Goal: Task Accomplishment & Management: Manage account settings

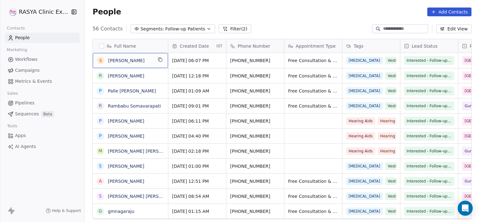
click at [222, 31] on button "Filter (2)" at bounding box center [235, 28] width 32 height 9
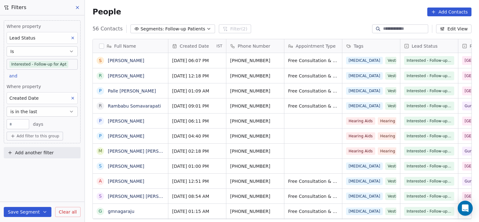
click at [58, 210] on button "Clear all" at bounding box center [67, 212] width 25 height 10
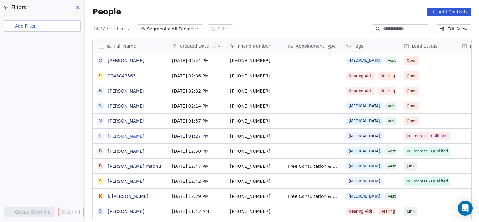
click at [132, 136] on link "[PERSON_NAME]" at bounding box center [126, 136] width 36 height 5
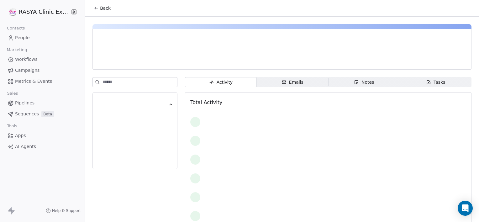
click at [361, 82] on div "Notes" at bounding box center [364, 82] width 20 height 7
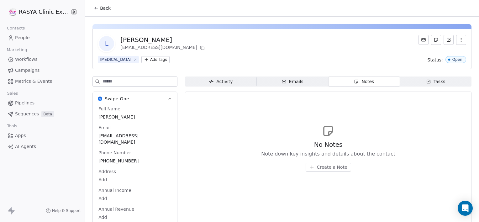
click at [317, 168] on span "Create a Note" at bounding box center [332, 167] width 30 height 6
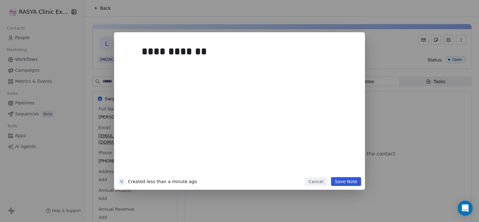
click at [346, 185] on button "Save Note" at bounding box center [346, 181] width 30 height 9
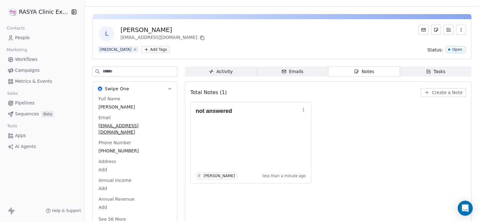
scroll to position [14, 0]
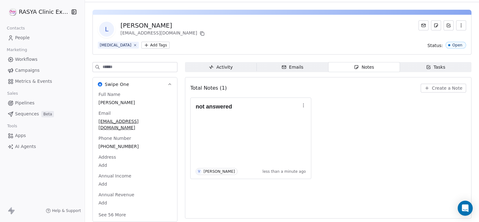
click at [191, 36] on div "L [PERSON_NAME] [EMAIL_ADDRESS][DOMAIN_NAME]" at bounding box center [282, 29] width 369 height 18
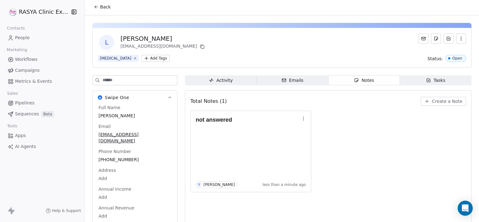
scroll to position [0, 0]
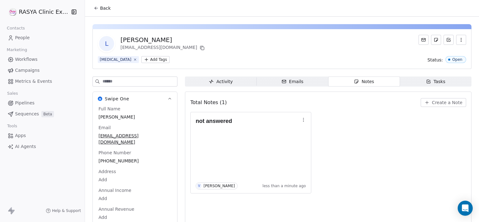
click at [101, 5] on span "Back" at bounding box center [105, 8] width 11 height 6
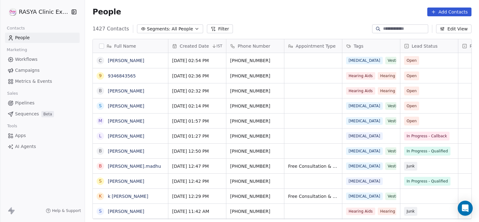
scroll to position [191, 390]
drag, startPoint x: 297, startPoint y: 63, endPoint x: 189, endPoint y: 42, distance: 110.2
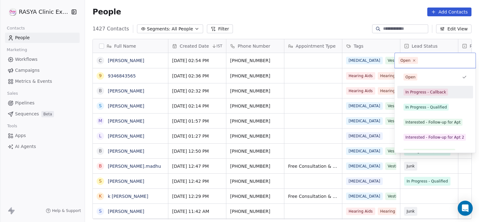
click at [410, 92] on div "In Progress - Callback" at bounding box center [426, 92] width 41 height 6
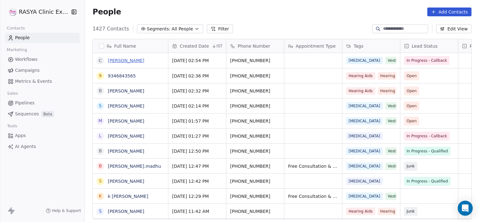
click at [121, 59] on link "[PERSON_NAME]" at bounding box center [126, 60] width 36 height 5
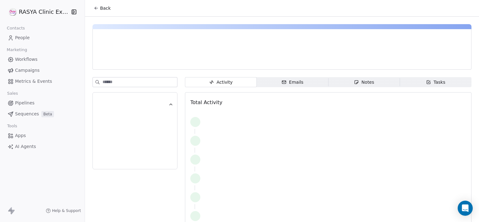
click at [332, 76] on div "Activity Activity Emails Emails Notes Notes Tasks Tasks Total Activity" at bounding box center [282, 126] width 394 height 219
click at [334, 84] on span "Notes Notes" at bounding box center [365, 82] width 72 height 10
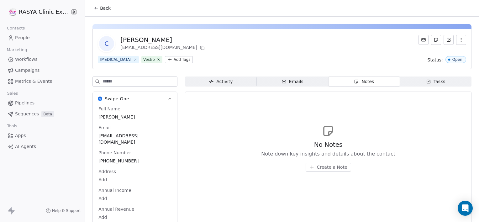
click at [324, 168] on span "Create a Note" at bounding box center [332, 167] width 30 height 6
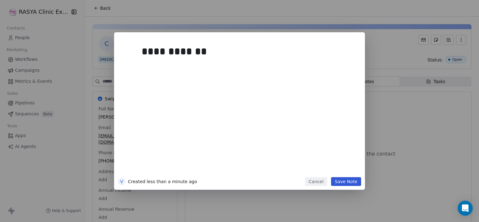
click at [354, 182] on button "Save Note" at bounding box center [346, 181] width 30 height 9
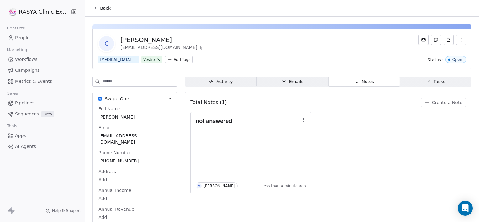
click at [102, 8] on span "Back" at bounding box center [105, 8] width 11 height 6
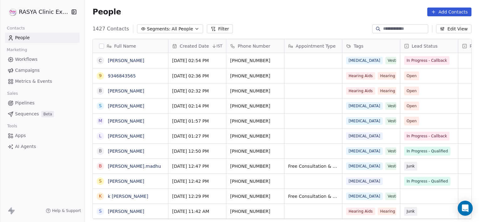
scroll to position [3, 0]
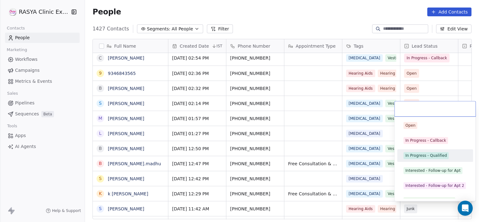
click at [429, 158] on div "In Progress - Qualified" at bounding box center [426, 156] width 41 height 6
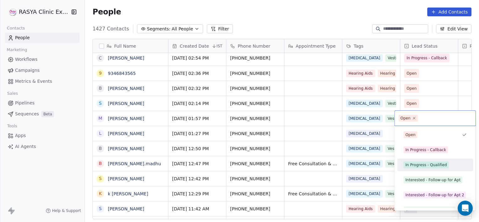
click at [418, 162] on div "In Progress - Qualified" at bounding box center [426, 165] width 41 height 6
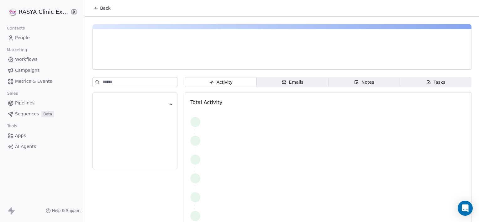
click at [384, 80] on span "Notes Notes" at bounding box center [365, 82] width 72 height 10
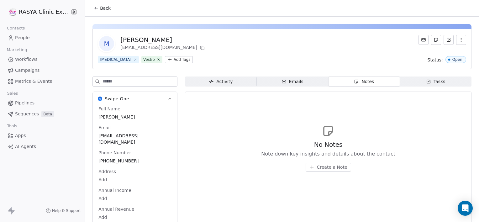
click at [320, 168] on span "Create a Note" at bounding box center [332, 167] width 30 height 6
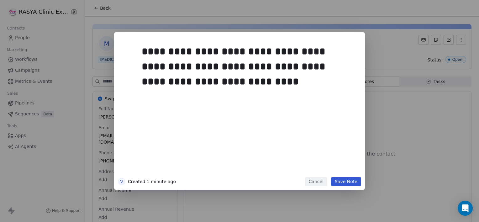
click at [350, 184] on button "Save Note" at bounding box center [346, 181] width 30 height 9
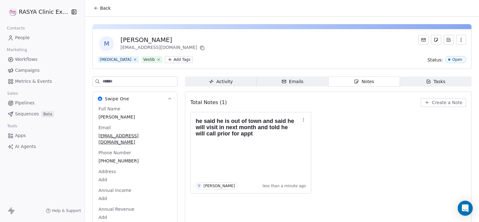
click at [102, 9] on span "Back" at bounding box center [105, 8] width 11 height 6
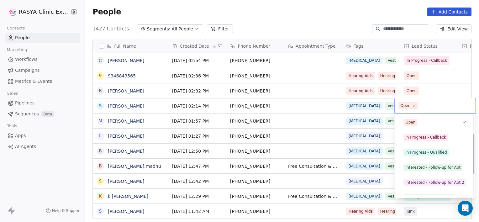
scroll to position [84, 0]
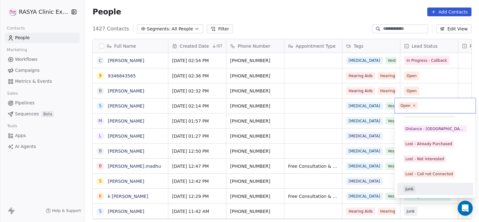
click at [408, 191] on div "Junk" at bounding box center [410, 189] width 8 height 6
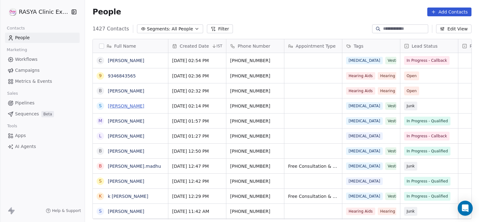
click at [120, 105] on link "[PERSON_NAME]" at bounding box center [126, 106] width 36 height 5
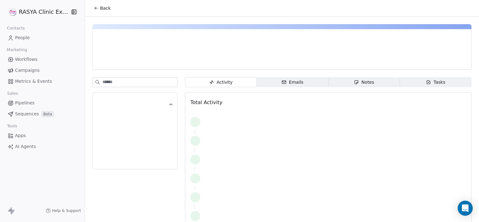
click at [332, 83] on span "Notes Notes" at bounding box center [365, 82] width 72 height 10
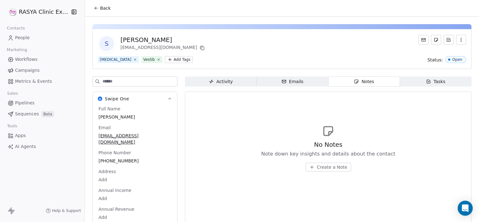
click at [105, 4] on button "Back" at bounding box center [102, 8] width 24 height 11
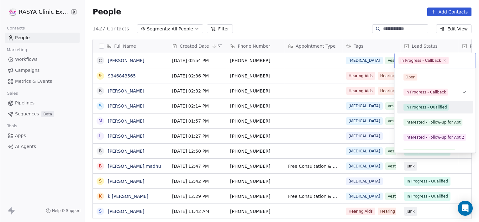
click at [418, 108] on div "In Progress - Qualified" at bounding box center [426, 107] width 41 height 6
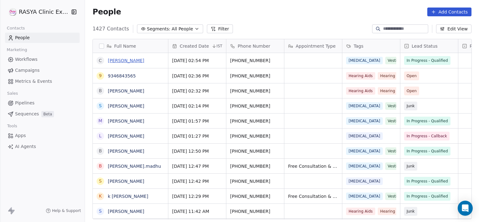
click at [119, 63] on link "[PERSON_NAME]" at bounding box center [126, 60] width 36 height 5
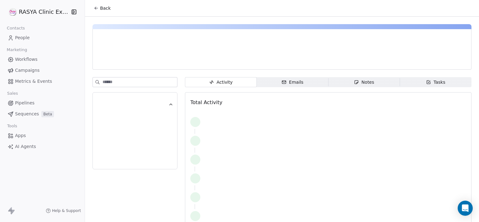
click at [361, 82] on div "Notes" at bounding box center [364, 82] width 20 height 7
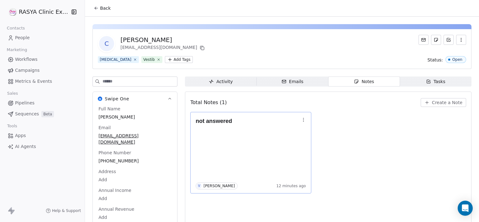
click at [303, 122] on icon "button" at bounding box center [303, 119] width 5 height 5
click at [315, 132] on span "Edit" at bounding box center [317, 133] width 8 height 6
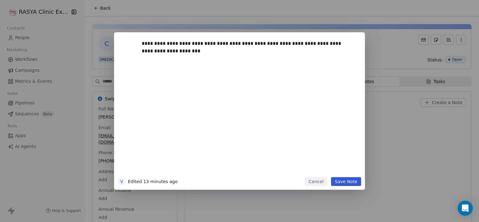
click at [350, 177] on div "**********" at bounding box center [247, 106] width 218 height 141
click at [347, 180] on button "Save Note" at bounding box center [346, 181] width 30 height 9
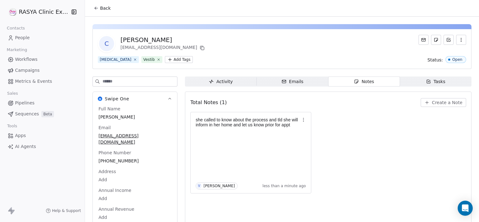
click at [103, 8] on span "Back" at bounding box center [105, 8] width 11 height 6
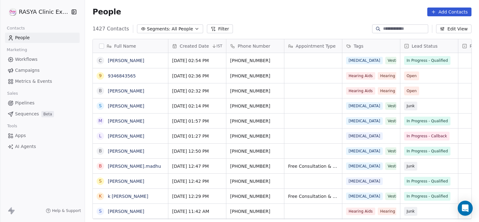
scroll to position [191, 390]
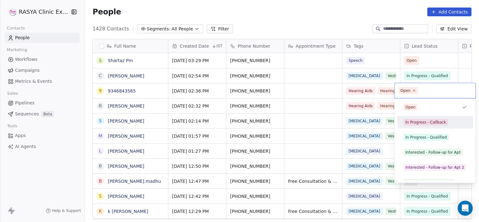
click at [407, 124] on div "In Progress - Callback" at bounding box center [426, 123] width 41 height 6
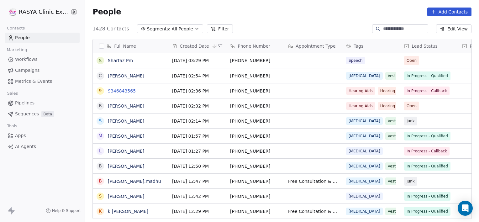
click at [127, 90] on link "9346843565" at bounding box center [122, 90] width 28 height 5
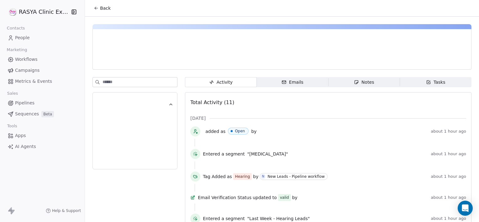
click at [356, 81] on icon "button" at bounding box center [356, 82] width 3 height 3
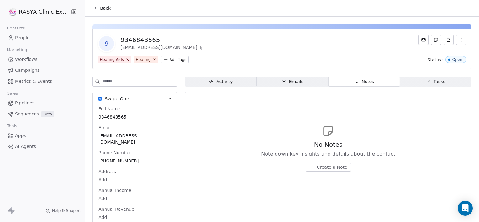
click at [330, 167] on span "Create a Note" at bounding box center [332, 167] width 30 height 6
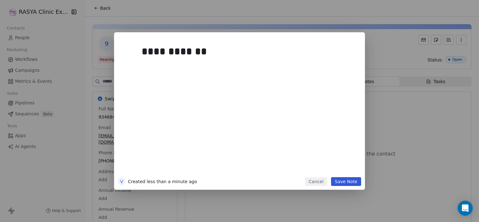
click at [345, 185] on button "Save Note" at bounding box center [346, 181] width 30 height 9
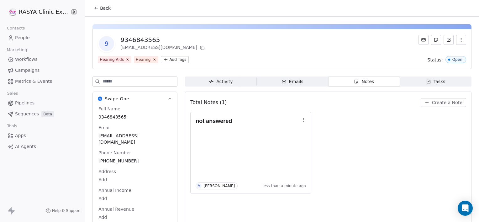
click at [100, 4] on button "Back" at bounding box center [102, 8] width 24 height 11
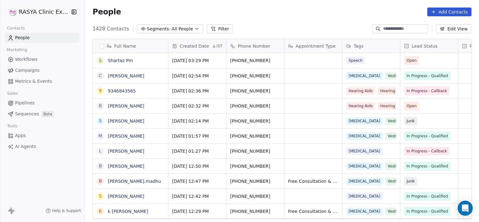
scroll to position [191, 390]
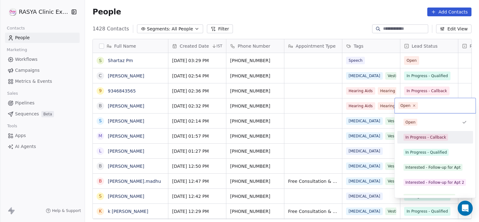
click at [419, 135] on div "In Progress - Callback" at bounding box center [426, 138] width 41 height 6
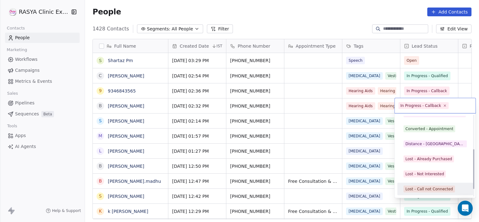
scroll to position [84, 0]
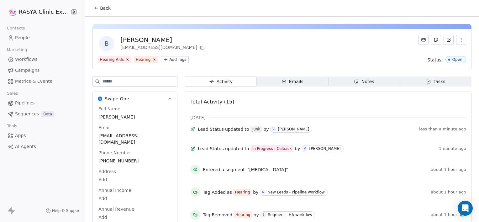
click at [358, 83] on div "Notes" at bounding box center [364, 81] width 20 height 7
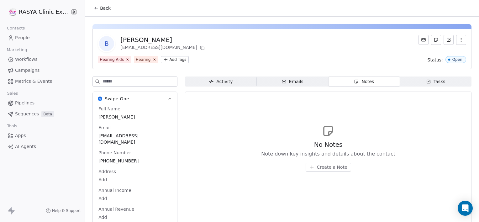
click at [331, 167] on span "Create a Note" at bounding box center [332, 167] width 30 height 6
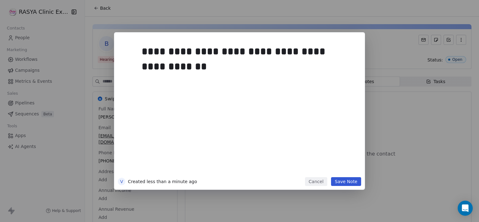
click at [344, 179] on button "Save Note" at bounding box center [346, 181] width 30 height 9
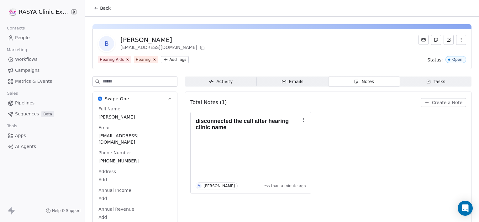
click at [110, 12] on button "Back" at bounding box center [102, 8] width 24 height 11
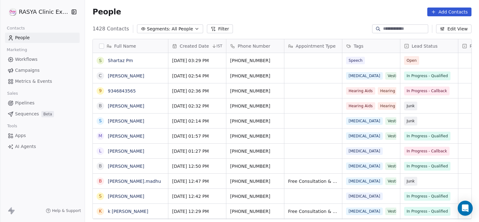
scroll to position [191, 390]
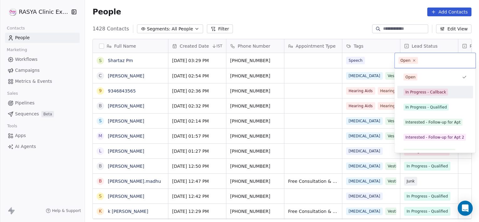
click at [415, 90] on div "In Progress - Callback" at bounding box center [426, 92] width 41 height 6
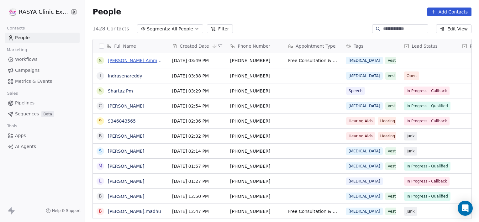
click at [117, 58] on link "[PERSON_NAME] Ammapalli" at bounding box center [138, 60] width 61 height 5
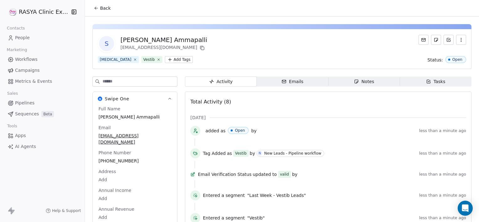
click at [338, 84] on span "Notes Notes" at bounding box center [365, 82] width 72 height 10
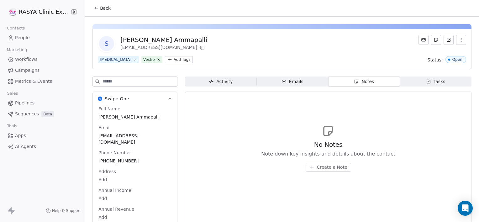
click at [320, 165] on span "Create a Note" at bounding box center [332, 167] width 30 height 6
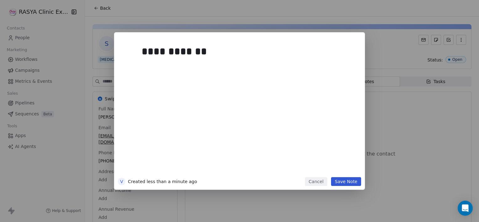
click at [344, 179] on button "Save Note" at bounding box center [346, 181] width 30 height 9
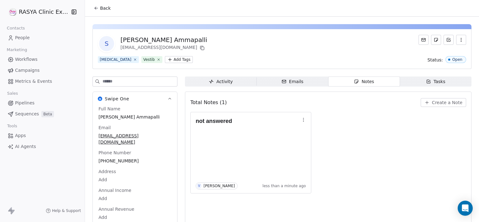
click at [104, 12] on button "Back" at bounding box center [102, 8] width 24 height 11
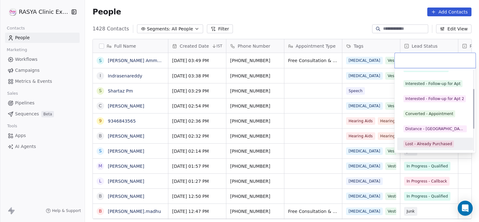
scroll to position [54, 0]
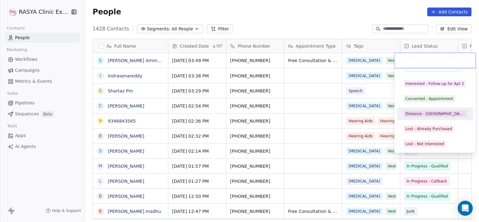
click at [424, 112] on div "Distance - [GEOGRAPHIC_DATA]" at bounding box center [436, 114] width 60 height 6
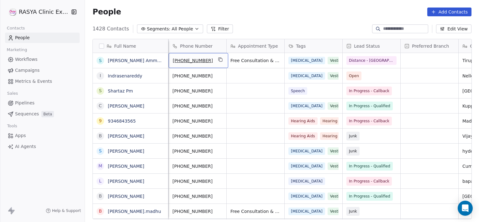
scroll to position [0, 0]
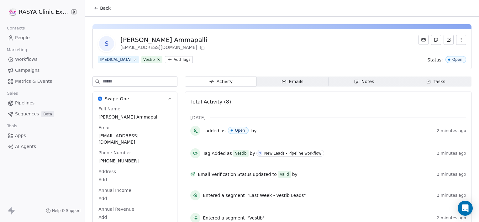
click at [377, 79] on span "Notes Notes" at bounding box center [365, 82] width 72 height 10
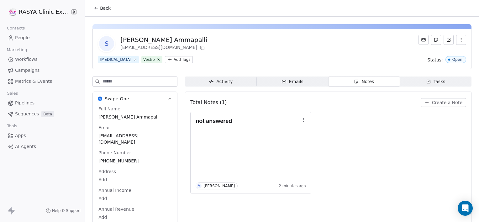
click at [105, 11] on span "Back" at bounding box center [105, 8] width 11 height 6
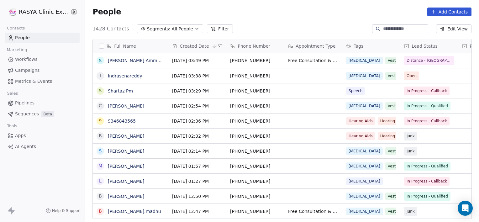
scroll to position [191, 390]
click at [135, 62] on link "[PERSON_NAME] Ammapalli" at bounding box center [138, 60] width 61 height 5
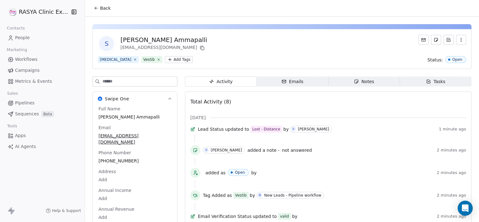
click at [345, 85] on span "Notes Notes" at bounding box center [365, 82] width 72 height 10
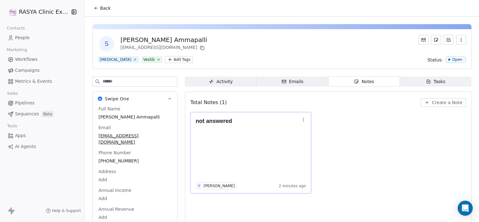
click at [304, 122] on button "button" at bounding box center [303, 119] width 9 height 9
click at [328, 137] on button "Edit" at bounding box center [323, 133] width 42 height 10
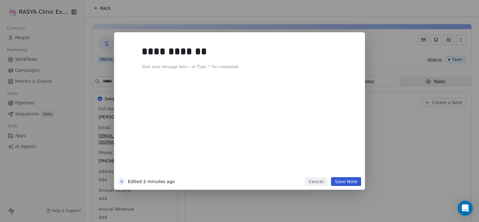
click at [328, 137] on div "**********" at bounding box center [249, 108] width 215 height 134
click at [211, 53] on div "**********" at bounding box center [247, 51] width 210 height 15
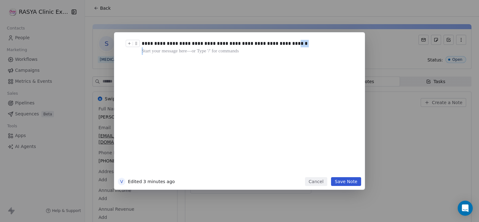
drag, startPoint x: 284, startPoint y: 50, endPoint x: 274, endPoint y: 42, distance: 12.7
click at [274, 42] on div "**********" at bounding box center [249, 107] width 215 height 134
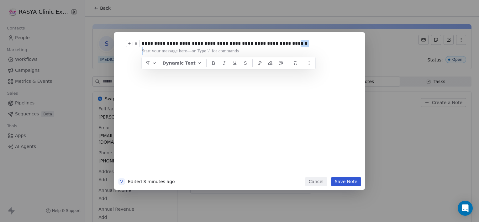
click at [283, 45] on div "**********" at bounding box center [247, 44] width 210 height 8
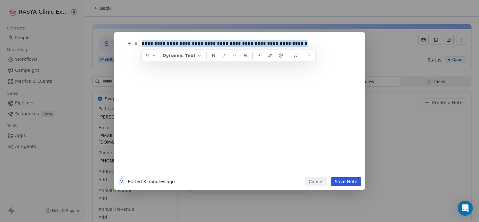
drag, startPoint x: 271, startPoint y: 43, endPoint x: 142, endPoint y: 44, distance: 129.3
click at [142, 44] on div "**********" at bounding box center [249, 44] width 215 height 8
copy div "**********"
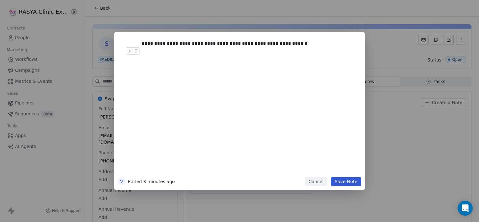
click at [348, 185] on button "Save Note" at bounding box center [346, 181] width 30 height 9
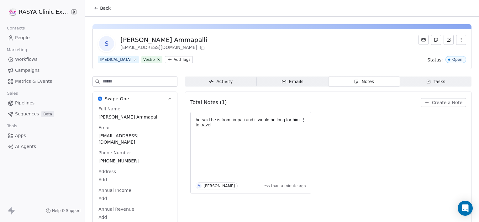
click at [100, 7] on span "Back" at bounding box center [105, 8] width 11 height 6
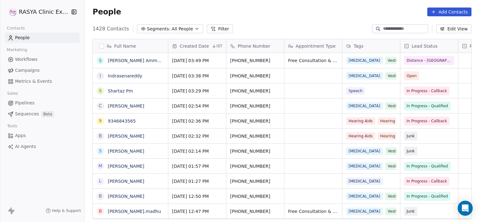
scroll to position [191, 390]
click at [121, 122] on link "9346843565" at bounding box center [122, 121] width 28 height 5
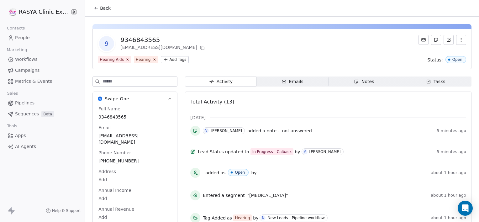
click at [377, 81] on span "Notes Notes" at bounding box center [365, 82] width 72 height 10
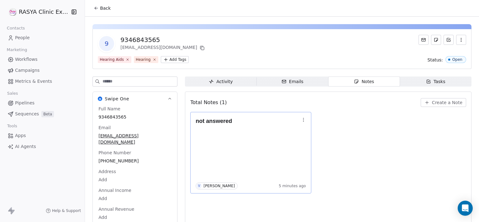
click at [304, 121] on icon "button" at bounding box center [303, 119] width 5 height 5
click at [311, 138] on button "Edit" at bounding box center [323, 133] width 42 height 10
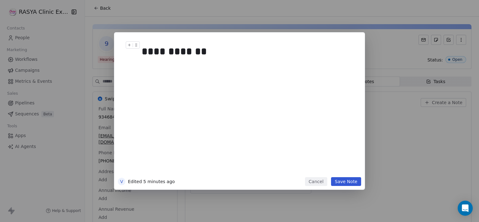
click at [224, 47] on div "**********" at bounding box center [247, 51] width 210 height 15
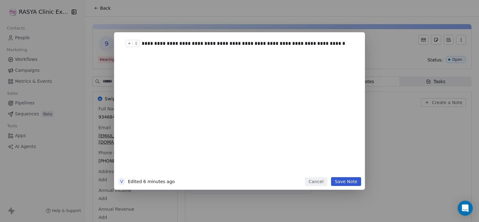
click at [316, 43] on div "**********" at bounding box center [247, 44] width 210 height 8
click at [346, 182] on button "Save Note" at bounding box center [346, 181] width 30 height 9
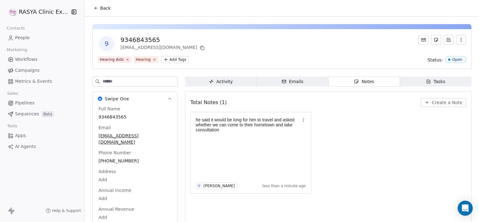
click at [103, 11] on button "Back" at bounding box center [102, 8] width 24 height 11
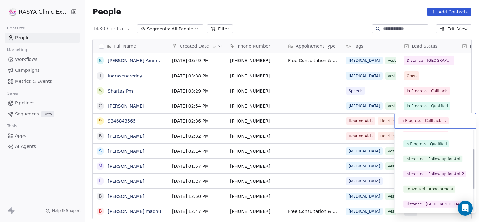
scroll to position [54, 0]
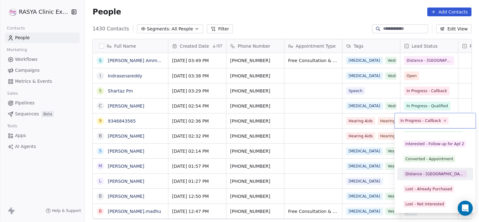
click at [420, 176] on div "Distance - [GEOGRAPHIC_DATA]" at bounding box center [436, 174] width 60 height 6
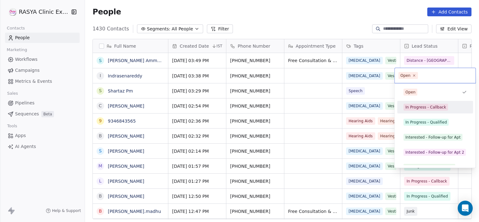
click at [428, 110] on div "In Progress - Callback" at bounding box center [426, 107] width 41 height 6
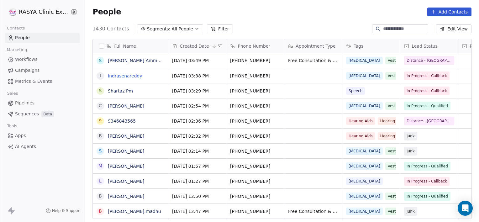
click at [132, 74] on link "Indrasenareddy" at bounding box center [125, 75] width 35 height 5
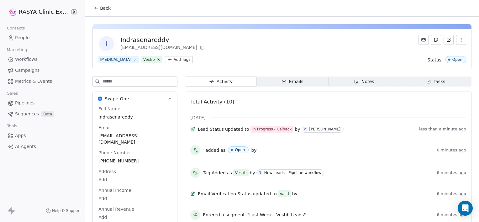
click at [388, 83] on span "Notes Notes" at bounding box center [365, 82] width 72 height 10
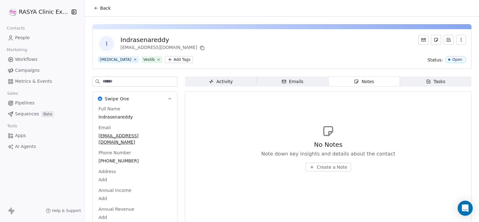
click at [314, 169] on button "Create a Note" at bounding box center [328, 167] width 45 height 9
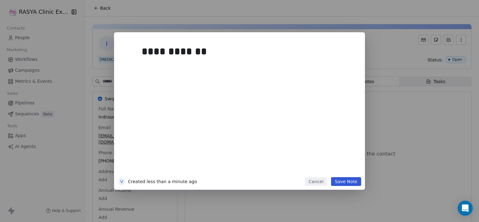
click at [348, 183] on button "Save Note" at bounding box center [346, 181] width 30 height 9
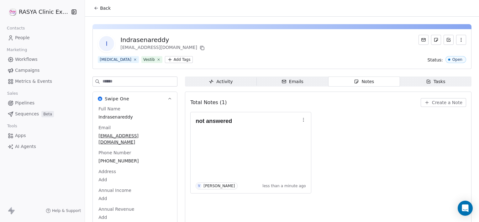
click at [108, 13] on button "Back" at bounding box center [102, 8] width 24 height 11
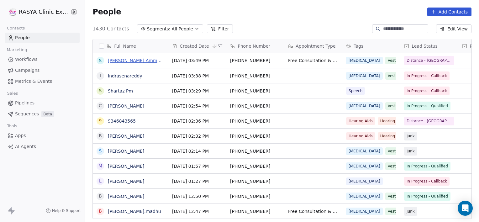
click at [146, 63] on link "[PERSON_NAME] Ammapalli" at bounding box center [138, 60] width 61 height 5
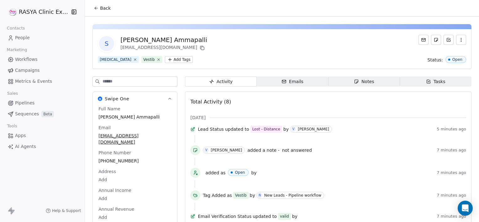
click at [110, 9] on button "Back" at bounding box center [102, 8] width 24 height 11
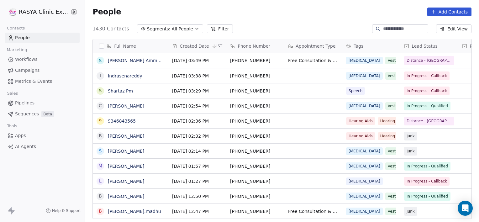
click at [385, 29] on input at bounding box center [405, 29] width 44 height 6
paste input "**********"
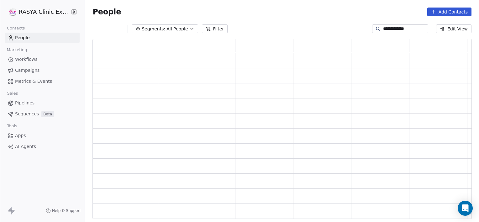
scroll to position [176, 375]
type input "**********"
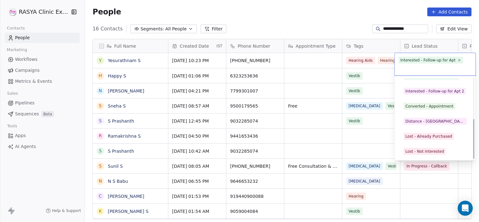
scroll to position [84, 0]
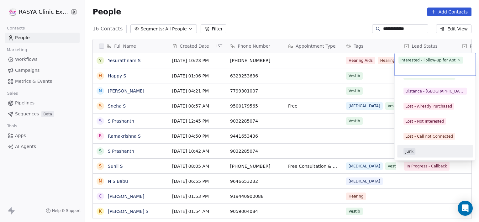
click at [417, 152] on div "Junk" at bounding box center [435, 151] width 63 height 7
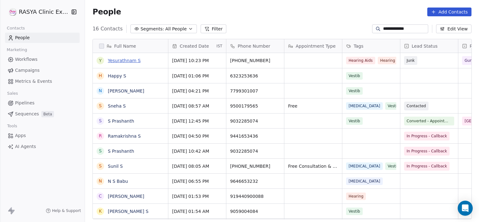
click at [124, 61] on link "Yesurathnam S" at bounding box center [124, 60] width 33 height 5
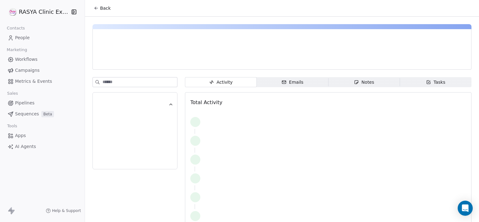
click at [358, 82] on div "Notes" at bounding box center [364, 82] width 20 height 7
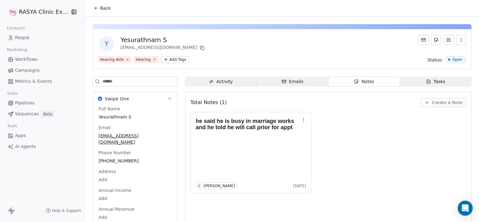
click at [103, 6] on span "Back" at bounding box center [105, 8] width 11 height 6
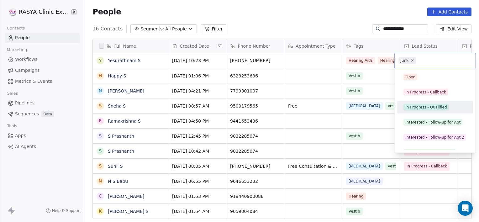
click at [423, 107] on div "In Progress - Qualified" at bounding box center [426, 107] width 41 height 6
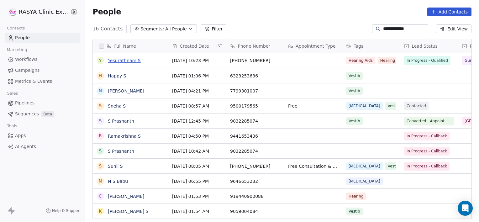
click at [116, 60] on link "Yesurathnam S" at bounding box center [124, 60] width 33 height 5
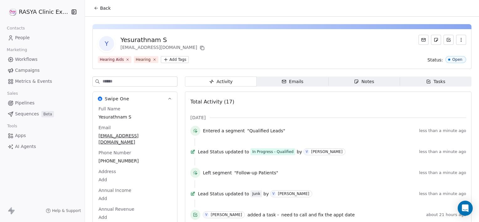
click at [362, 81] on div "Notes" at bounding box center [364, 81] width 20 height 7
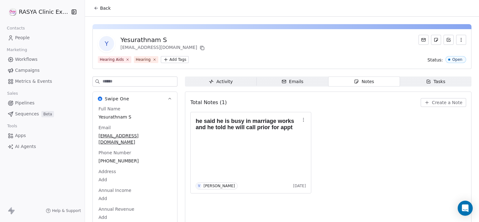
click at [448, 101] on span "Create a Note" at bounding box center [447, 102] width 30 height 6
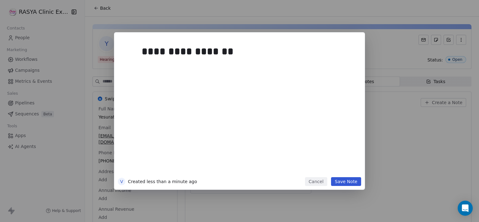
click at [341, 179] on button "Save Note" at bounding box center [346, 181] width 30 height 9
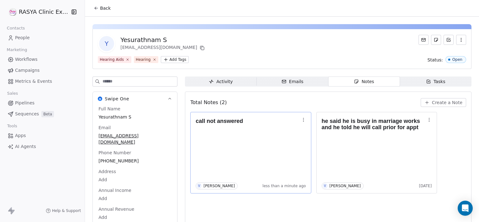
click at [230, 123] on h1 "call not answered" at bounding box center [248, 121] width 104 height 6
click at [100, 8] on span "Back" at bounding box center [105, 8] width 11 height 6
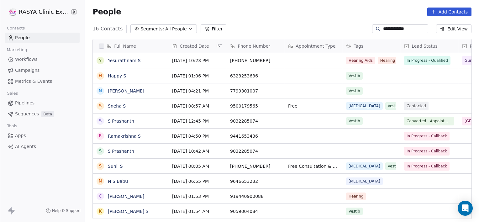
scroll to position [191, 390]
click at [423, 27] on input "**********" at bounding box center [405, 29] width 44 height 6
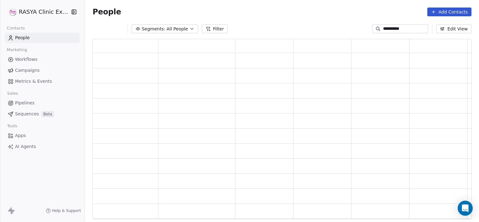
scroll to position [176, 375]
type input "*"
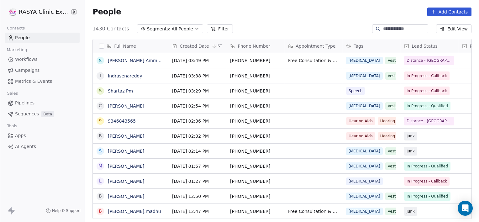
scroll to position [191, 390]
paste input "**********"
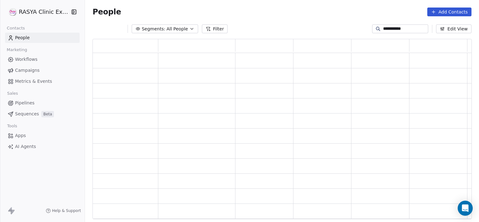
scroll to position [176, 375]
type input "**********"
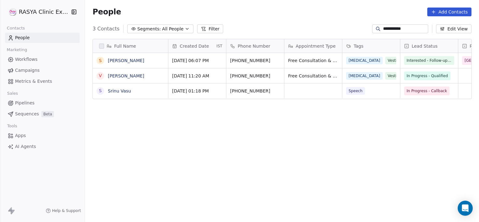
scroll to position [191, 390]
click at [124, 61] on link "[PERSON_NAME]" at bounding box center [126, 60] width 36 height 5
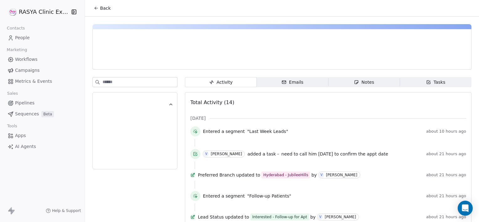
click at [346, 82] on span "Notes Notes" at bounding box center [365, 82] width 72 height 10
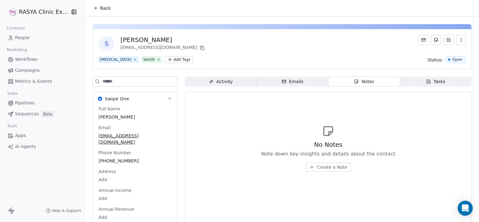
click at [321, 164] on span "Create a Note" at bounding box center [332, 167] width 30 height 6
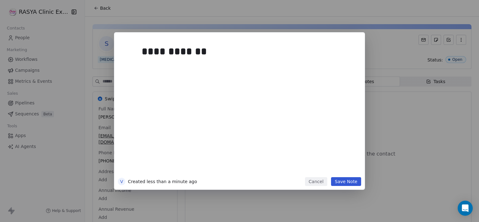
click at [350, 183] on button "Save Note" at bounding box center [346, 181] width 30 height 9
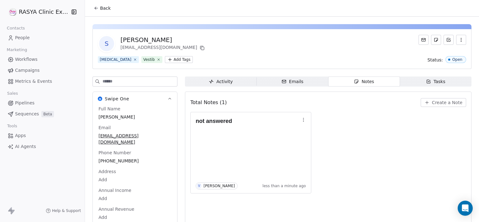
click at [102, 6] on span "Back" at bounding box center [105, 8] width 11 height 6
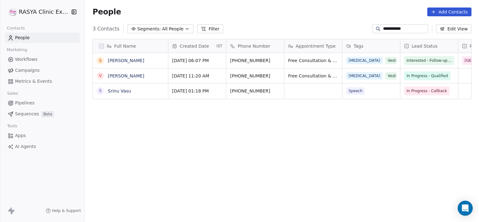
scroll to position [191, 390]
click at [408, 27] on input "**********" at bounding box center [405, 29] width 44 height 6
click at [409, 27] on input "**********" at bounding box center [405, 29] width 44 height 6
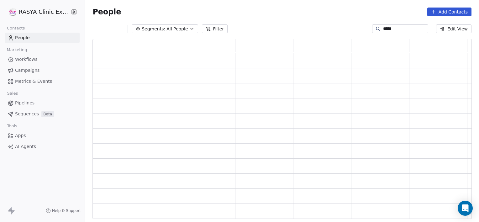
scroll to position [176, 375]
type input "*"
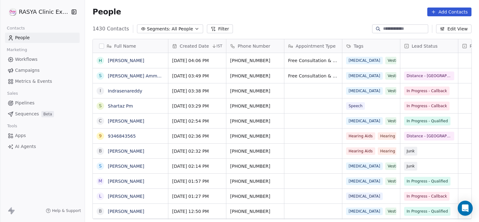
scroll to position [191, 390]
paste input "**********"
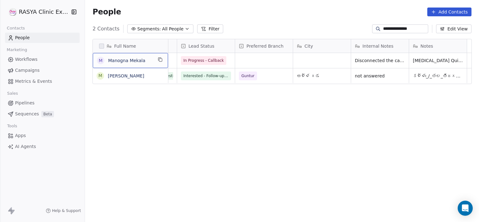
scroll to position [0, 0]
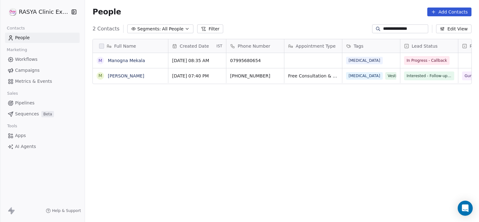
click at [418, 32] on div "**********" at bounding box center [400, 28] width 56 height 9
click at [414, 28] on input "**********" at bounding box center [405, 29] width 44 height 6
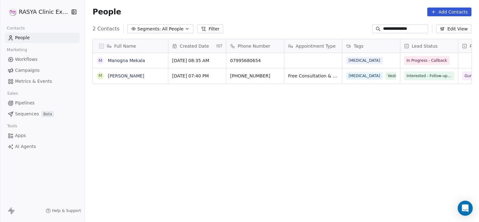
click at [414, 29] on input "**********" at bounding box center [405, 29] width 44 height 6
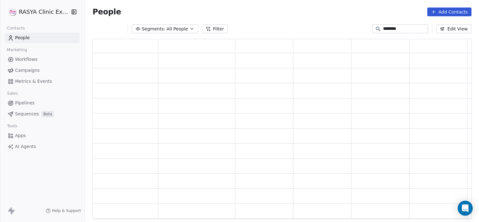
scroll to position [176, 375]
type input "*"
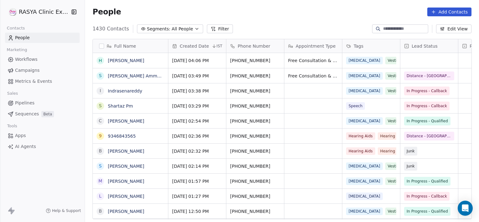
scroll to position [191, 390]
paste input "******"
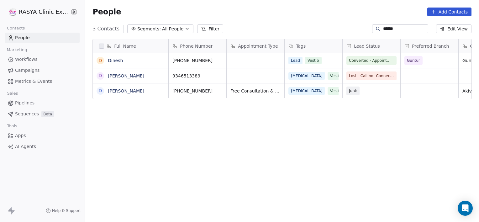
scroll to position [0, 0]
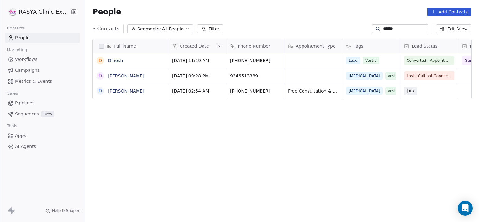
click at [401, 28] on input "******" at bounding box center [405, 29] width 44 height 6
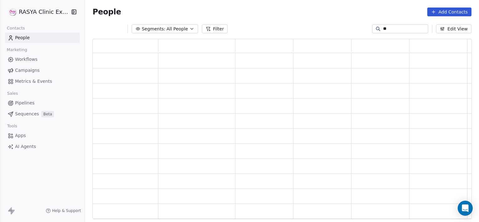
type input "*"
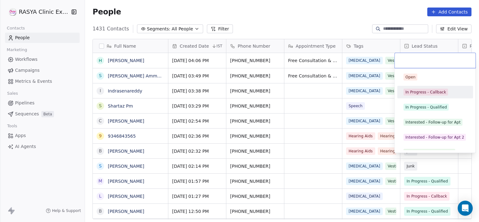
click at [428, 94] on div "In Progress - Callback" at bounding box center [426, 92] width 41 height 6
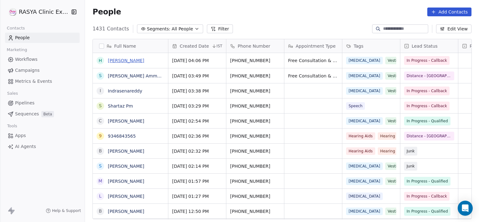
click at [130, 61] on link "[PERSON_NAME]" at bounding box center [126, 60] width 36 height 5
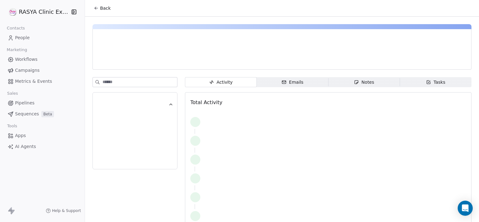
click at [349, 84] on span "Notes Notes" at bounding box center [365, 82] width 72 height 10
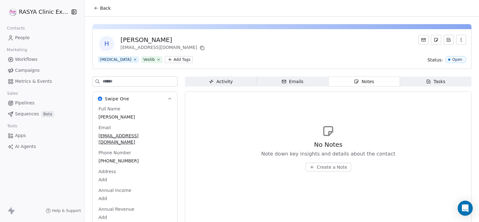
click at [324, 167] on span "Create a Note" at bounding box center [332, 167] width 30 height 6
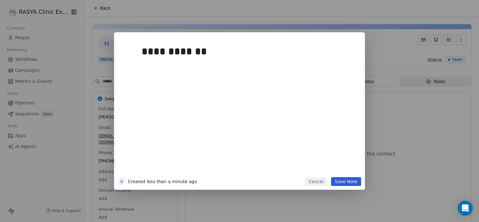
click at [342, 182] on button "Save Note" at bounding box center [346, 181] width 30 height 9
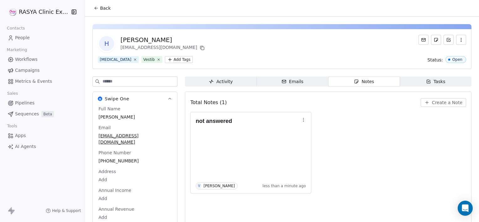
click at [104, 13] on button "Back" at bounding box center [102, 8] width 24 height 11
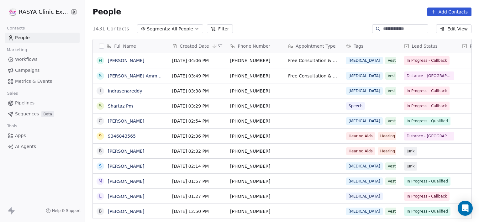
scroll to position [191, 390]
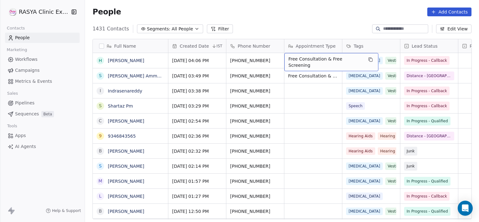
click at [151, 31] on span "Segments:" at bounding box center [159, 29] width 24 height 7
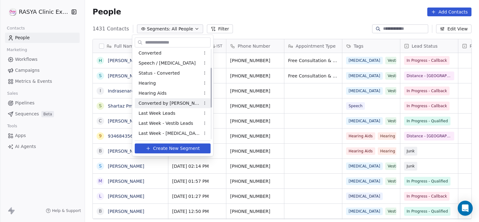
scroll to position [112, 0]
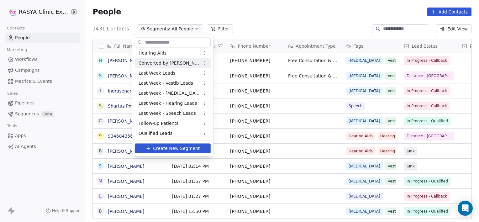
click at [167, 62] on span "Converted by [PERSON_NAME]" at bounding box center [170, 63] width 62 height 7
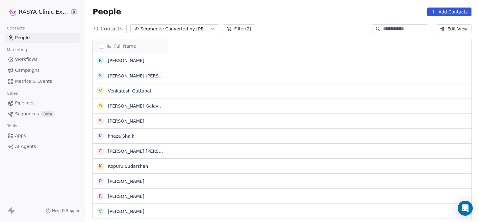
scroll to position [0, 0]
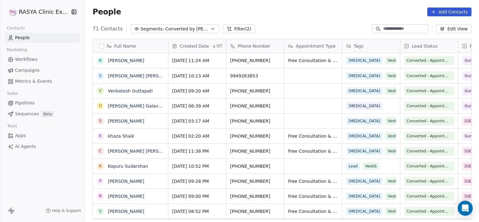
click at [211, 30] on icon "button" at bounding box center [213, 28] width 5 height 5
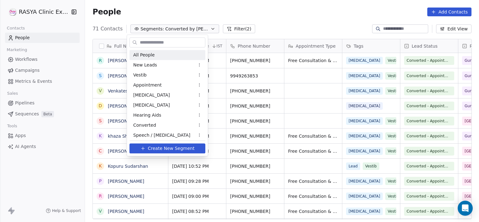
click at [162, 55] on div "All People" at bounding box center [168, 55] width 76 height 10
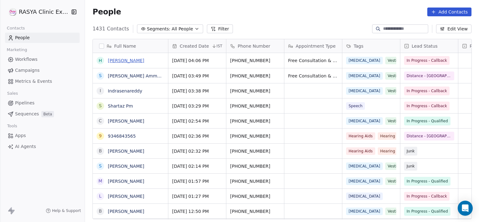
click at [121, 62] on link "[PERSON_NAME]" at bounding box center [126, 60] width 36 height 5
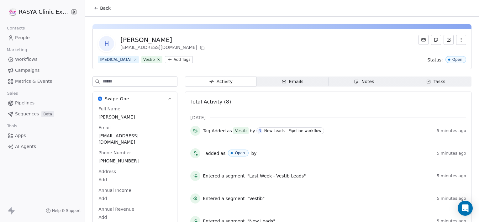
click at [345, 85] on span "Notes Notes" at bounding box center [365, 82] width 72 height 10
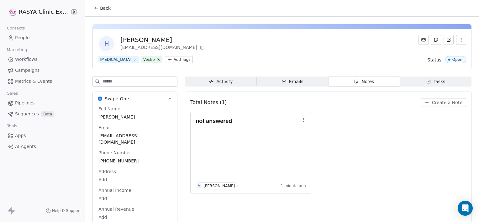
click at [109, 7] on span "Back" at bounding box center [105, 8] width 11 height 6
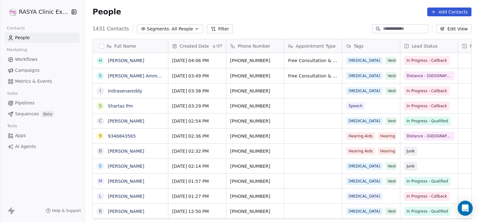
scroll to position [191, 390]
